Goal: Information Seeking & Learning: Learn about a topic

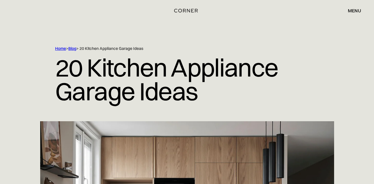
drag, startPoint x: 251, startPoint y: 125, endPoint x: 255, endPoint y: 0, distance: 125.2
click at [177, 71] on h1 "20 Kitchen Appliance Garage Ideas" at bounding box center [187, 79] width 264 height 56
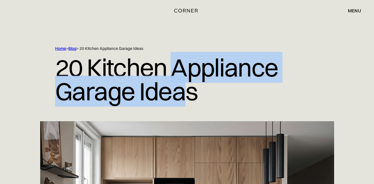
drag, startPoint x: 175, startPoint y: 70, endPoint x: 181, endPoint y: 81, distance: 12.2
click at [181, 81] on h1 "20 Kitchen Appliance Garage Ideas" at bounding box center [187, 79] width 264 height 56
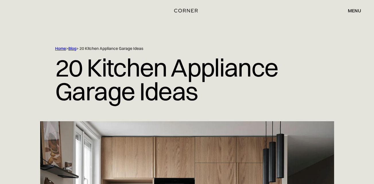
drag, startPoint x: 181, startPoint y: 81, endPoint x: 152, endPoint y: 81, distance: 29.3
click at [149, 79] on h1 "20 Kitchen Appliance Garage Ideas" at bounding box center [187, 79] width 264 height 56
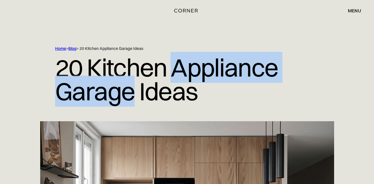
drag, startPoint x: 176, startPoint y: 69, endPoint x: 131, endPoint y: 90, distance: 49.4
click at [131, 90] on h1 "20 Kitchen Appliance Garage Ideas" at bounding box center [187, 79] width 264 height 56
copy h1 "Appliance Garage"
